Goal: Transaction & Acquisition: Purchase product/service

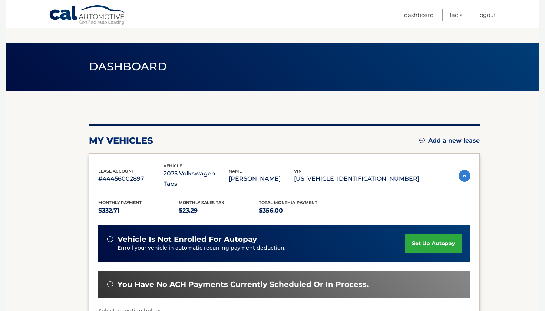
scroll to position [100, 0]
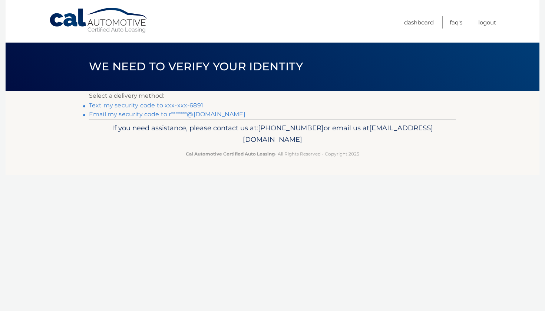
click at [175, 106] on link "Text my security code to xxx-xxx-6891" at bounding box center [146, 105] width 114 height 7
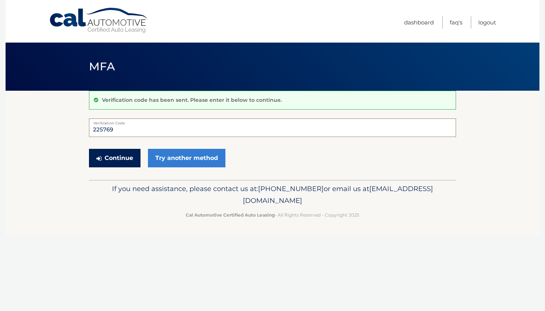
type input "225769"
click at [119, 159] on button "Continue" at bounding box center [115, 158] width 52 height 19
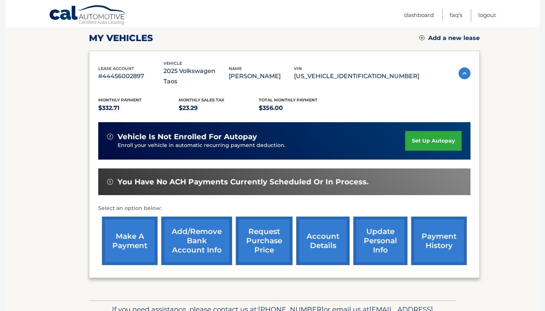
scroll to position [103, 0]
click at [326, 235] on link "account details" at bounding box center [322, 241] width 53 height 49
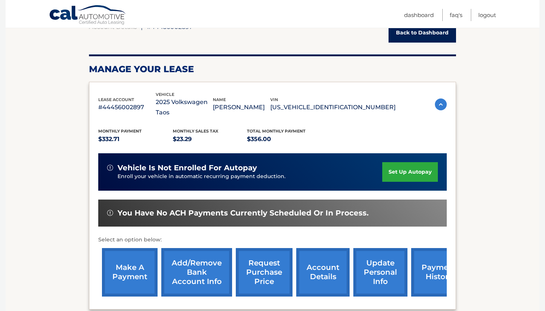
scroll to position [81, 0]
click at [126, 263] on link "make a payment" at bounding box center [130, 272] width 56 height 49
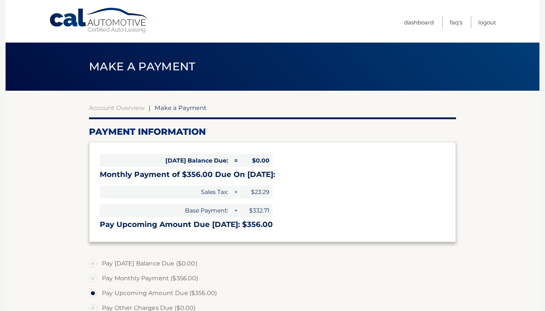
select select "NTMzOGM0YjktNDRlMC00YmJmLWJiMTItODI3M2U1MGM0MzM1"
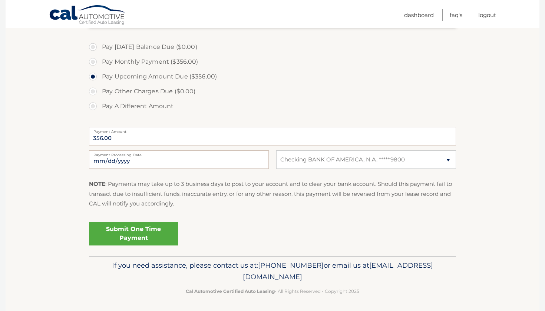
scroll to position [216, 0]
click at [145, 235] on link "Submit One Time Payment" at bounding box center [133, 234] width 89 height 24
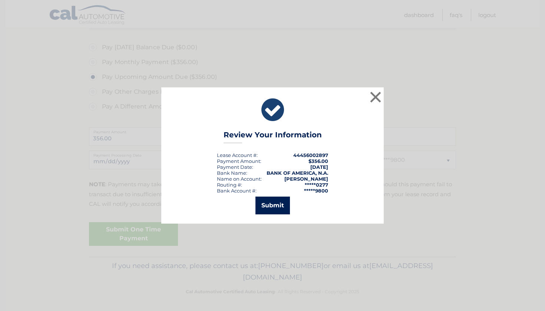
click at [273, 211] on button "Submit" at bounding box center [272, 206] width 34 height 18
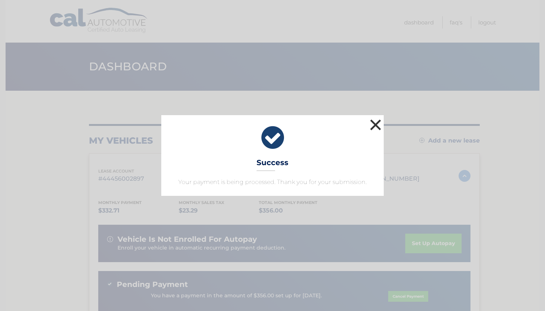
click at [378, 123] on button "×" at bounding box center [375, 125] width 15 height 15
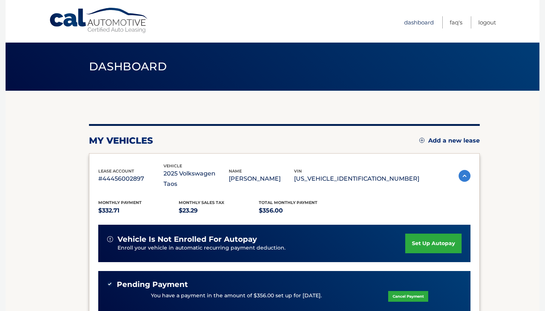
click at [409, 22] on link "Dashboard" at bounding box center [419, 22] width 30 height 12
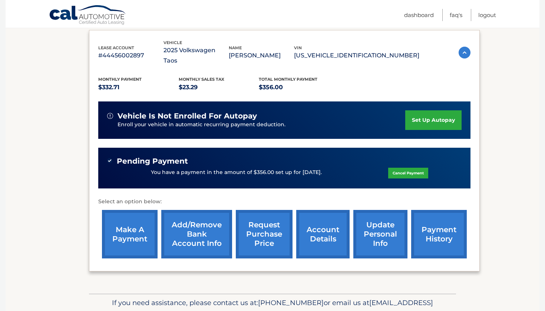
scroll to position [124, 0]
